Goal: Task Accomplishment & Management: Manage account settings

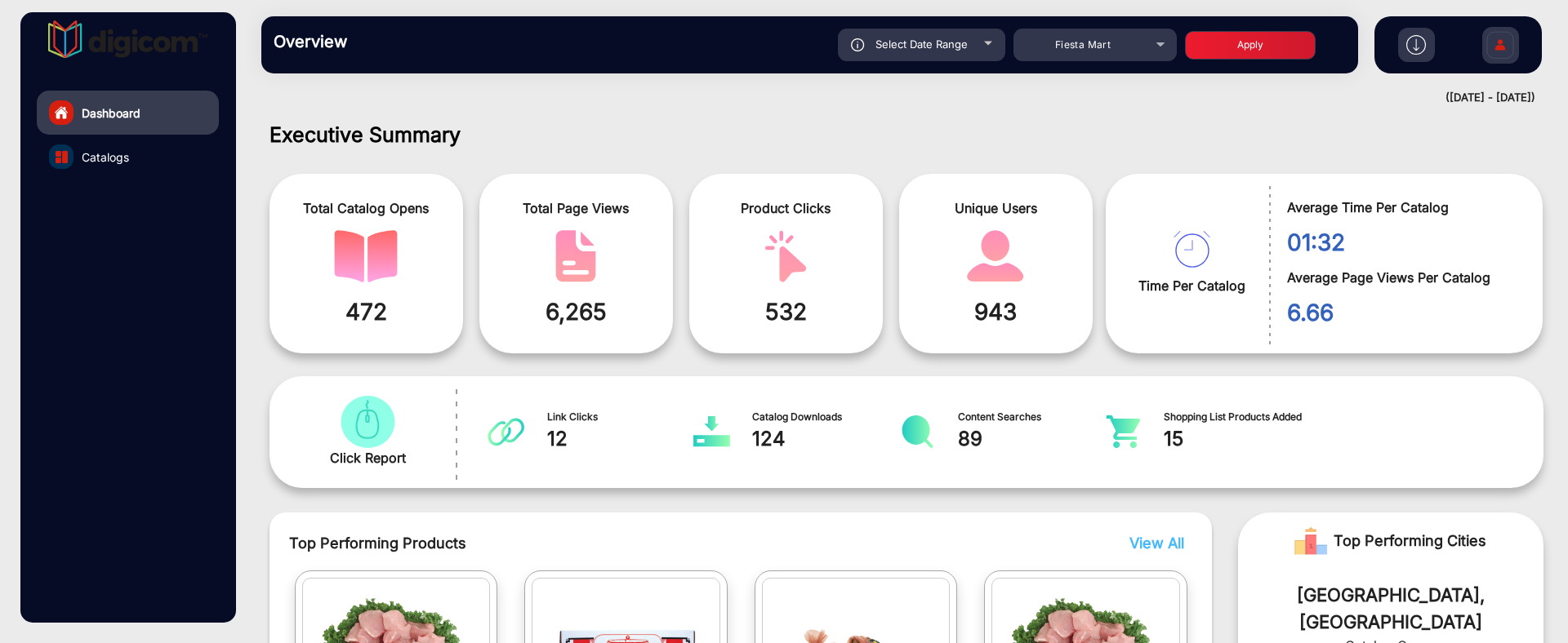
click at [961, 55] on div "Select Date Range" at bounding box center [921, 45] width 168 height 33
type input "[DATE]"
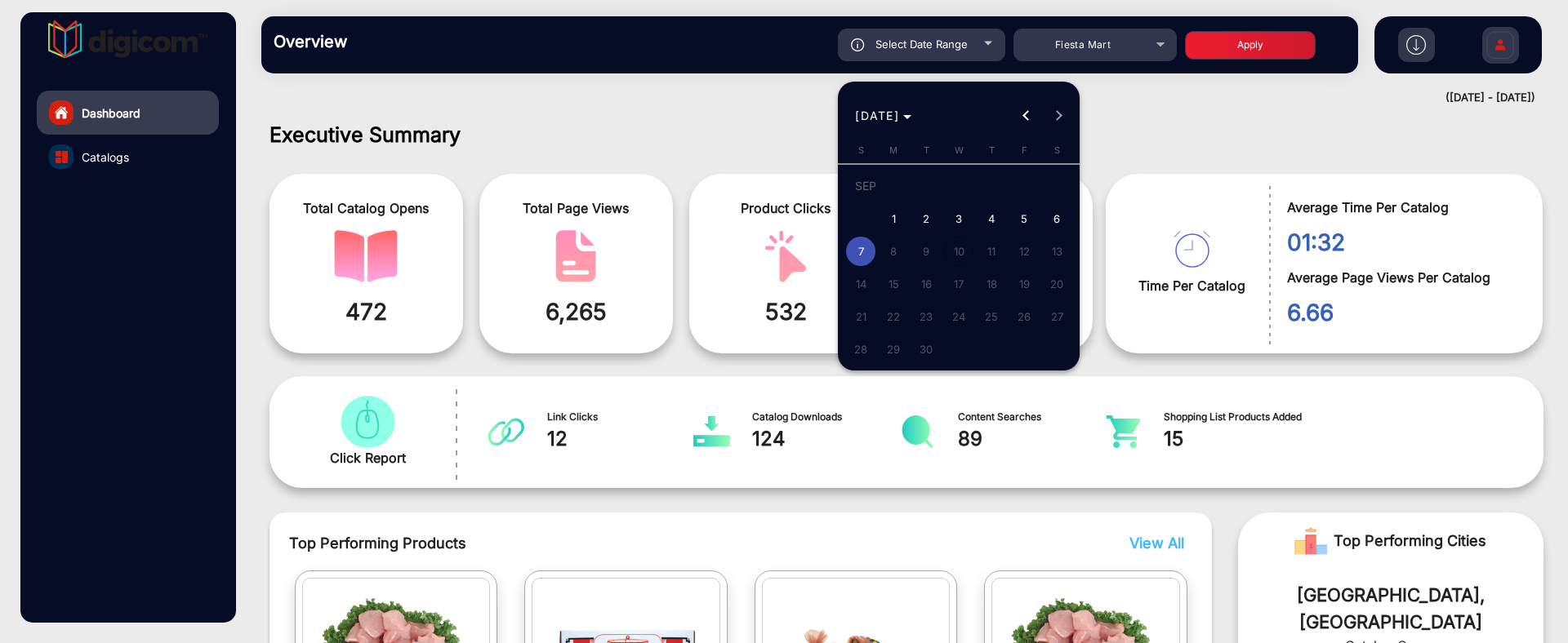
click at [775, 101] on div at bounding box center [784, 321] width 1568 height 643
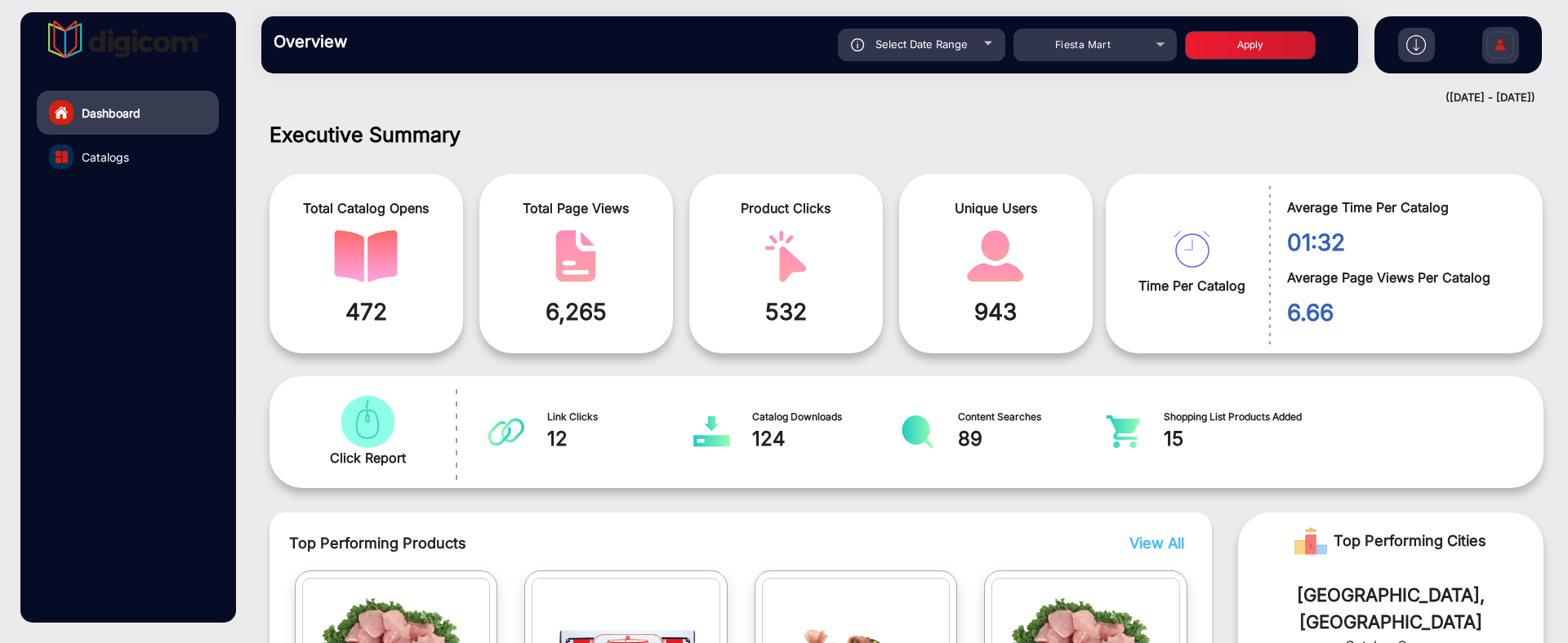
click at [1515, 32] on img at bounding box center [1501, 47] width 35 height 57
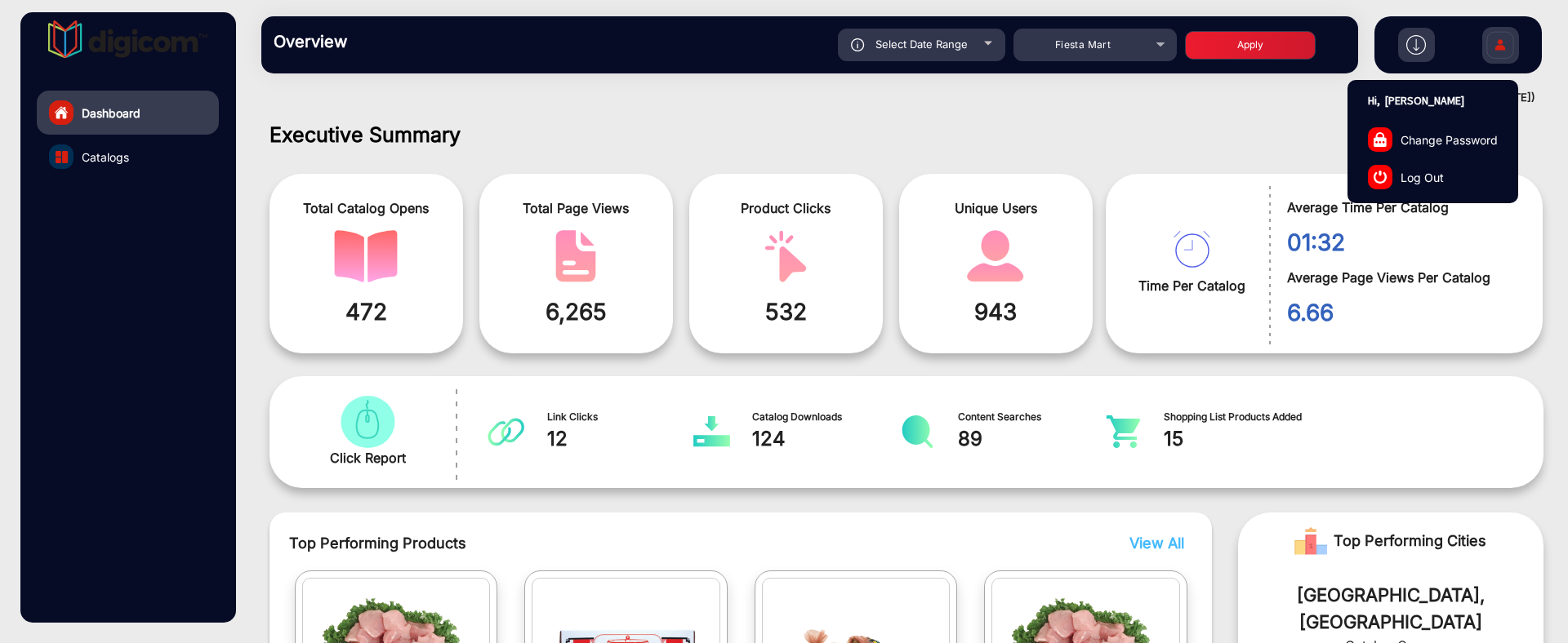
click at [1440, 183] on span "Log Out" at bounding box center [1421, 176] width 43 height 17
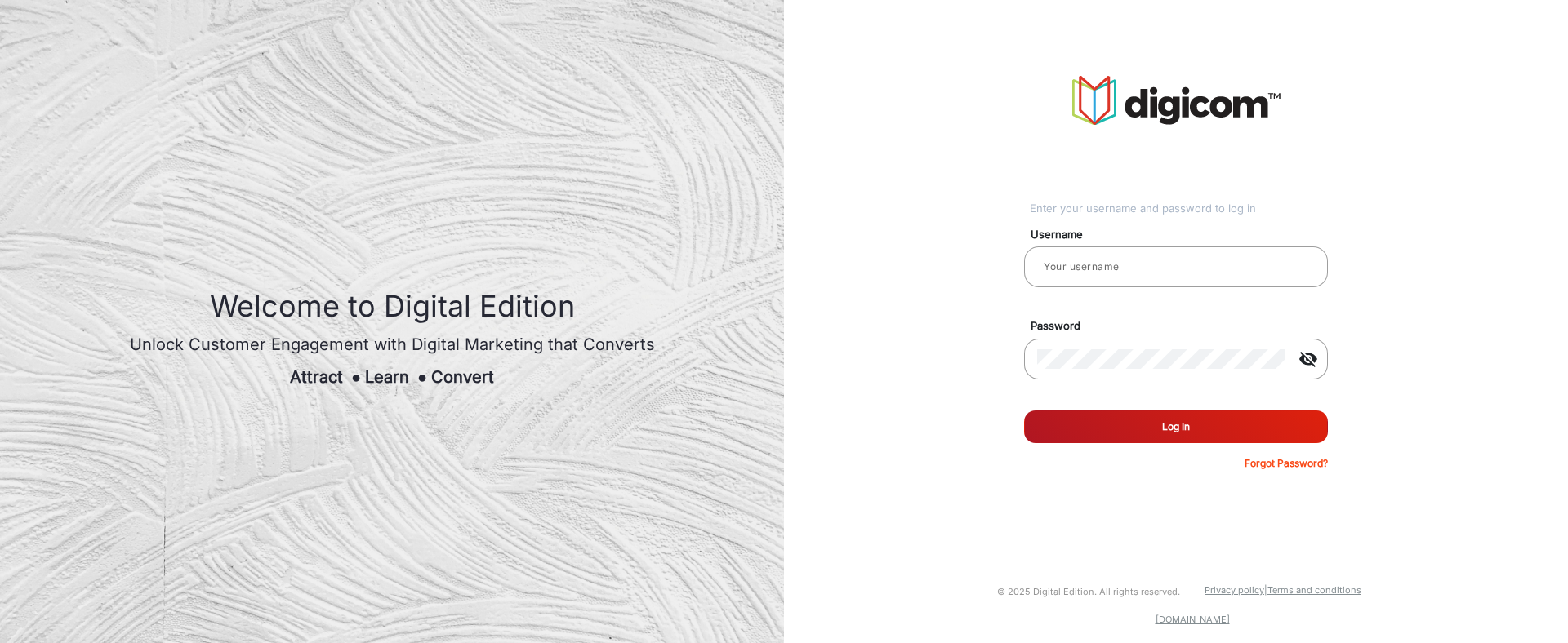
type input "saravanakumar"
